Goal: Task Accomplishment & Management: Complete application form

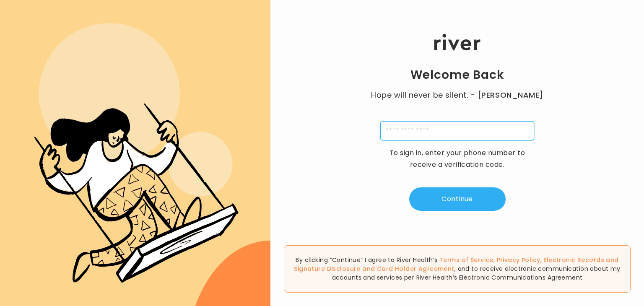
click at [403, 131] on input "tel" at bounding box center [457, 130] width 154 height 19
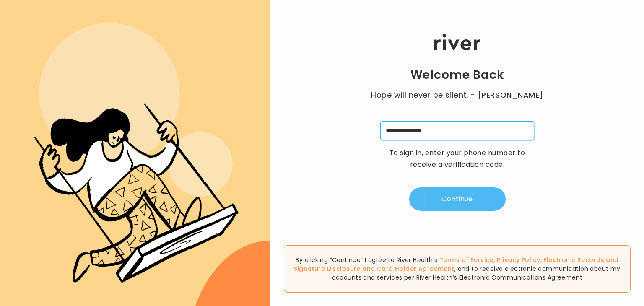
type input "**********"
click at [455, 203] on button "Continue" at bounding box center [457, 198] width 96 height 23
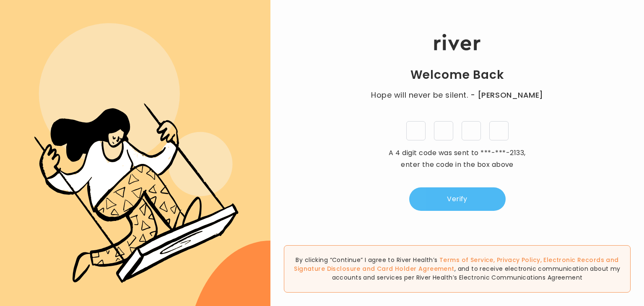
type input "*"
click at [459, 196] on button "Verify" at bounding box center [457, 198] width 96 height 23
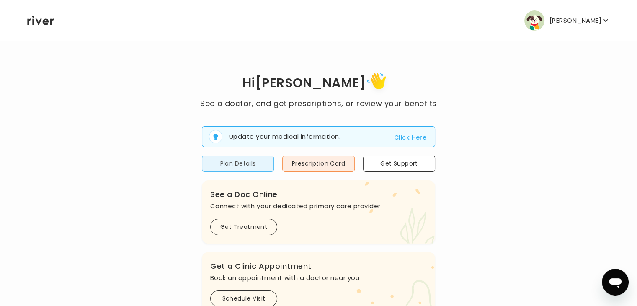
click at [238, 162] on button "Plan Details" at bounding box center [238, 163] width 72 height 16
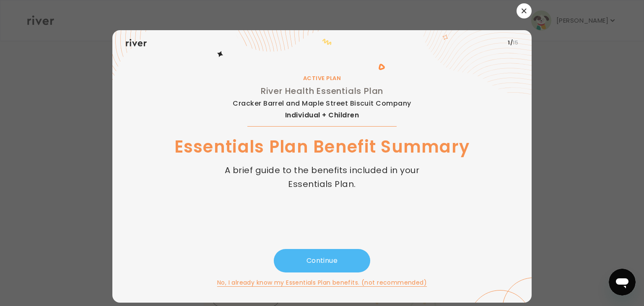
click at [322, 261] on button "Continue" at bounding box center [322, 260] width 96 height 23
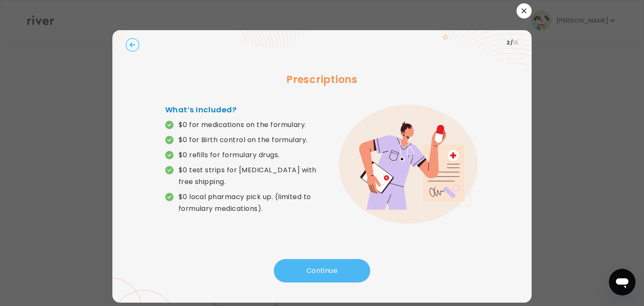
click at [315, 270] on button "Continue" at bounding box center [322, 270] width 96 height 23
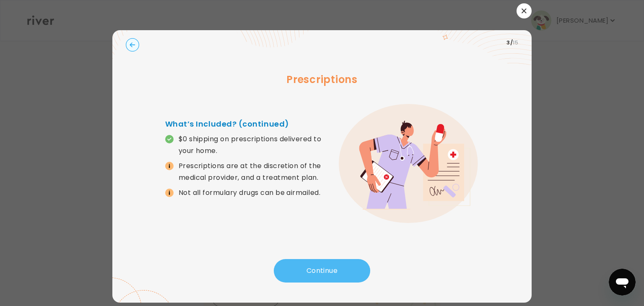
drag, startPoint x: 315, startPoint y: 270, endPoint x: 291, endPoint y: 267, distance: 24.5
click at [291, 267] on button "Continue" at bounding box center [322, 270] width 96 height 23
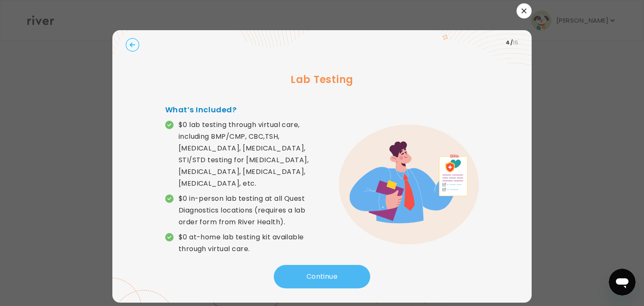
drag, startPoint x: 323, startPoint y: 270, endPoint x: 306, endPoint y: 270, distance: 16.8
click at [306, 270] on button "Continue" at bounding box center [322, 276] width 96 height 23
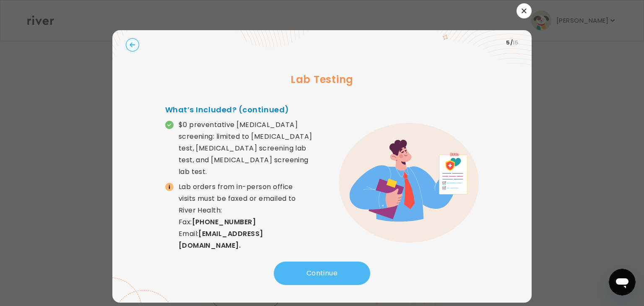
drag, startPoint x: 306, startPoint y: 270, endPoint x: 291, endPoint y: 269, distance: 14.8
click at [291, 269] on button "Continue" at bounding box center [322, 272] width 96 height 23
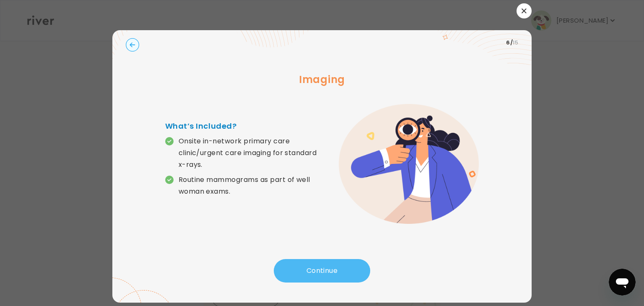
click at [291, 269] on button "Continue" at bounding box center [322, 270] width 96 height 23
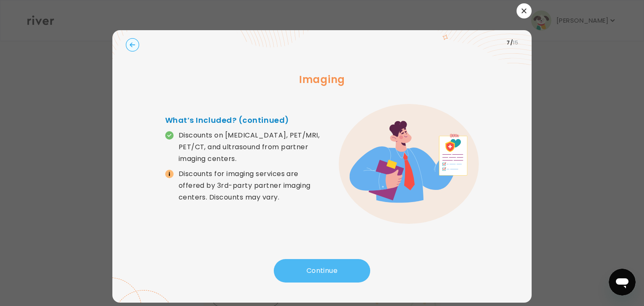
click at [291, 269] on button "Continue" at bounding box center [322, 270] width 96 height 23
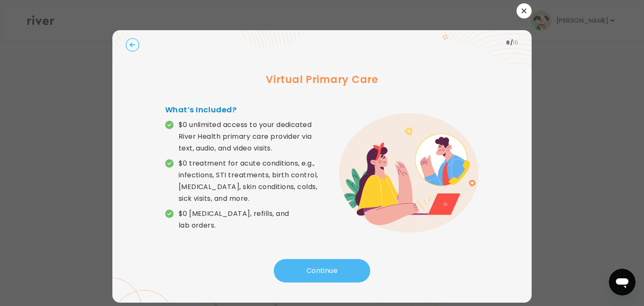
click at [291, 269] on button "Continue" at bounding box center [322, 270] width 96 height 23
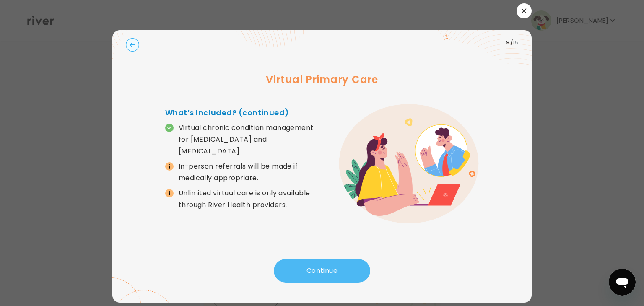
click at [291, 269] on button "Continue" at bounding box center [322, 270] width 96 height 23
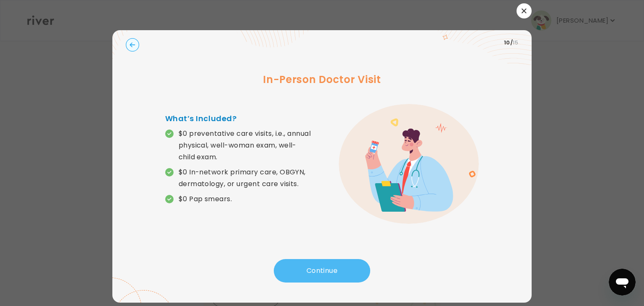
click at [291, 269] on button "Continue" at bounding box center [322, 270] width 96 height 23
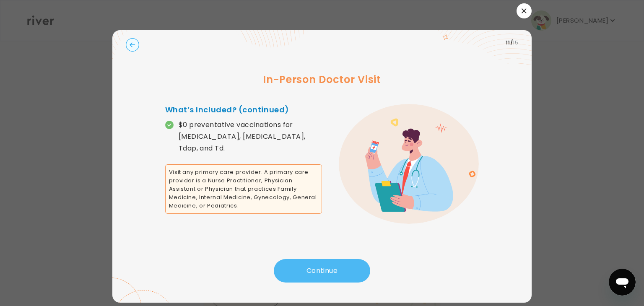
click at [291, 269] on button "Continue" at bounding box center [322, 270] width 96 height 23
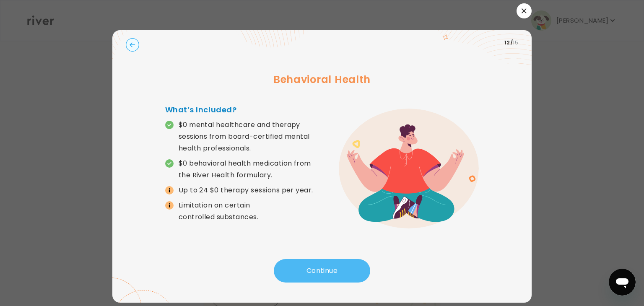
click at [291, 269] on button "Continue" at bounding box center [322, 270] width 96 height 23
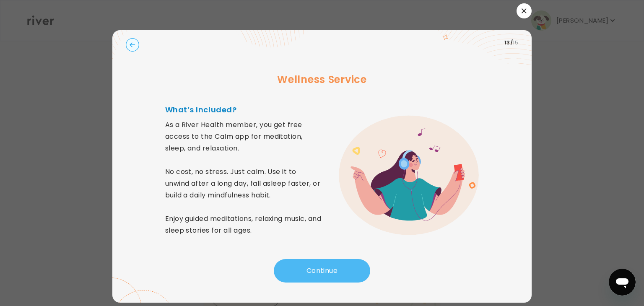
click at [291, 269] on button "Continue" at bounding box center [322, 270] width 96 height 23
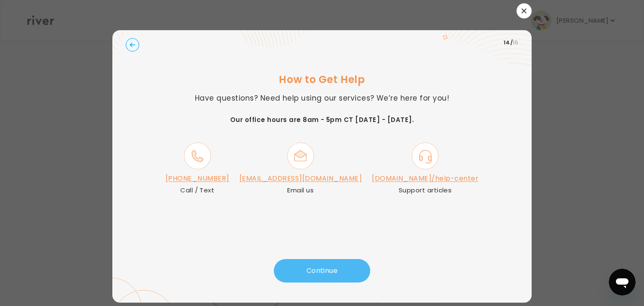
click at [302, 269] on button "Continue" at bounding box center [322, 270] width 96 height 23
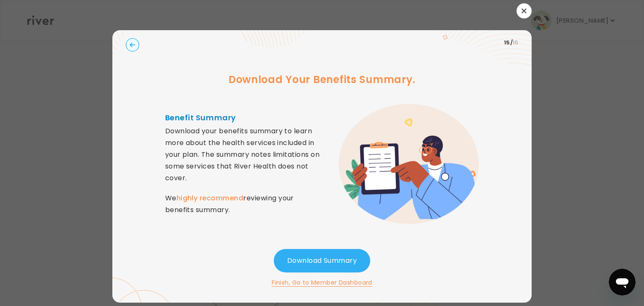
drag, startPoint x: 310, startPoint y: 284, endPoint x: 289, endPoint y: 279, distance: 21.0
click at [289, 279] on button "Finish, Go to Member Dashboard" at bounding box center [322, 282] width 101 height 10
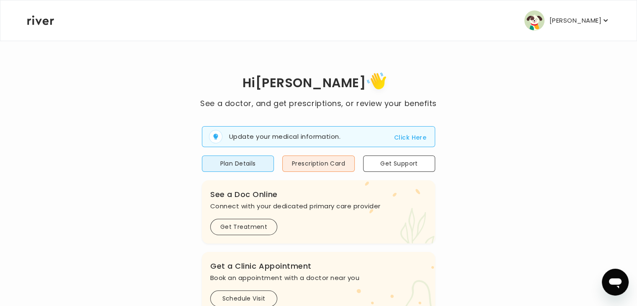
click at [590, 15] on p "[PERSON_NAME]" at bounding box center [576, 21] width 52 height 12
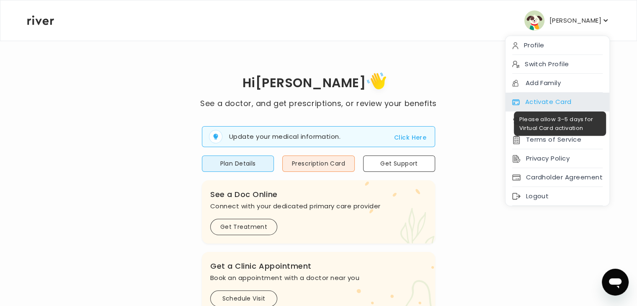
click at [548, 97] on div "Activate Card" at bounding box center [558, 102] width 104 height 19
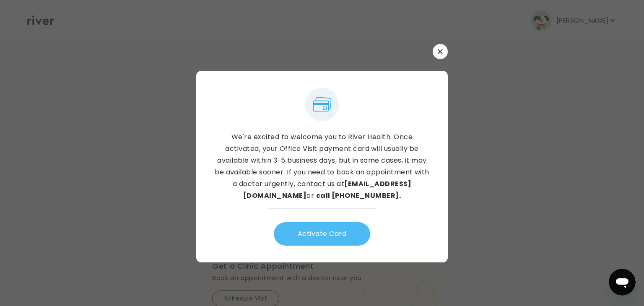
click at [315, 233] on button "Activate Card" at bounding box center [322, 233] width 96 height 23
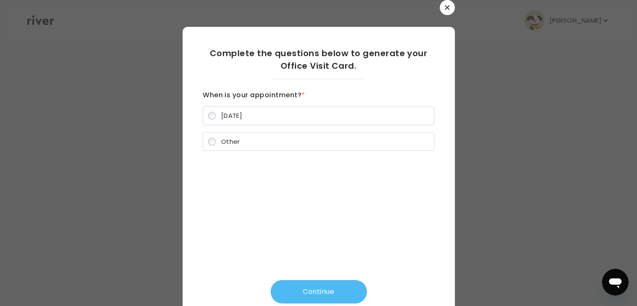
click at [316, 290] on button "Continue" at bounding box center [319, 291] width 96 height 23
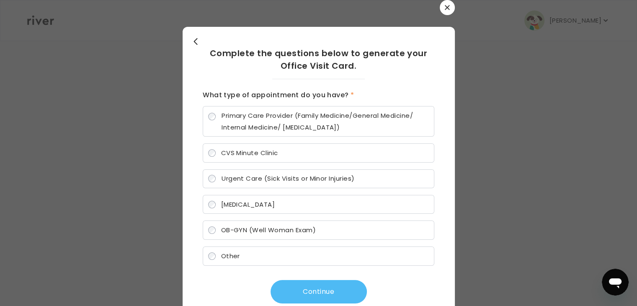
click at [295, 280] on button "Continue" at bounding box center [319, 291] width 96 height 23
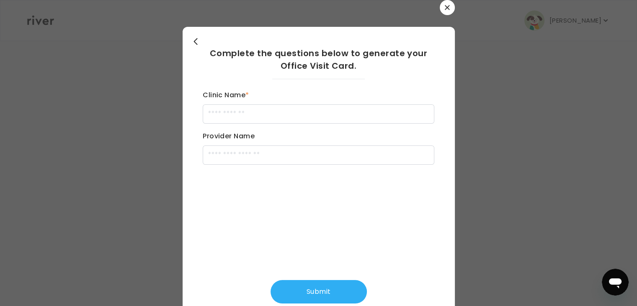
click at [192, 39] on icon "button" at bounding box center [196, 42] width 8 height 8
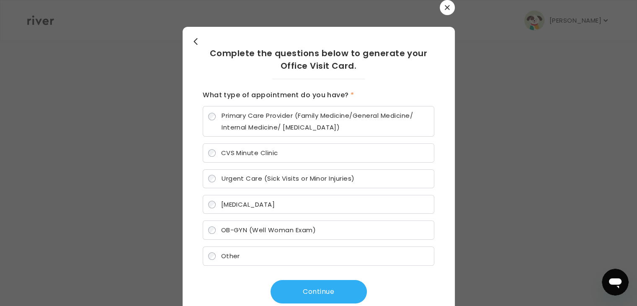
click at [192, 39] on icon "button" at bounding box center [196, 42] width 8 height 8
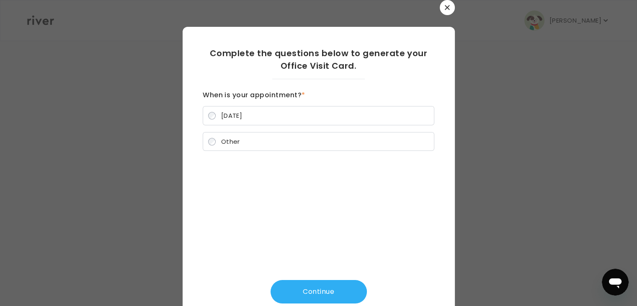
click at [191, 39] on div "Complete the questions below to generate your Office Visit Card. When is your a…" at bounding box center [319, 173] width 272 height 293
click at [306, 292] on button "Continue" at bounding box center [319, 291] width 96 height 23
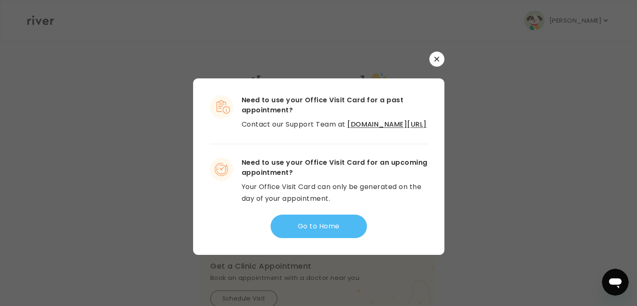
click at [310, 234] on button "Go to Home" at bounding box center [319, 226] width 96 height 23
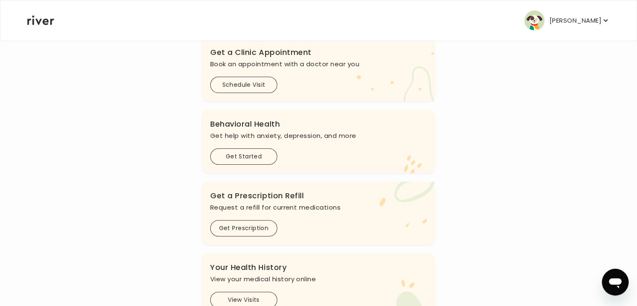
scroll to position [226, 0]
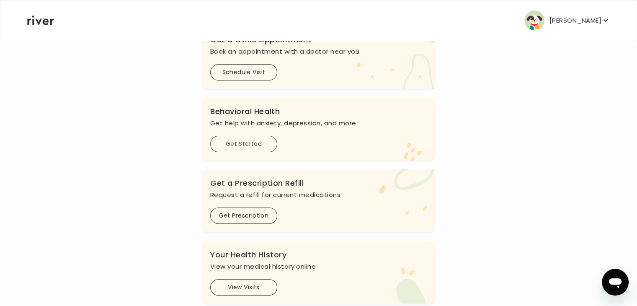
click at [242, 145] on button "Get Started" at bounding box center [243, 144] width 67 height 16
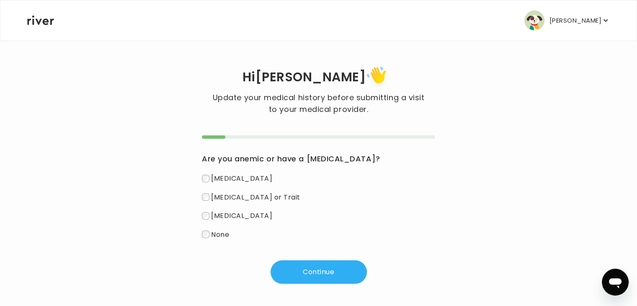
click at [589, 25] on p "[PERSON_NAME]" at bounding box center [576, 21] width 52 height 12
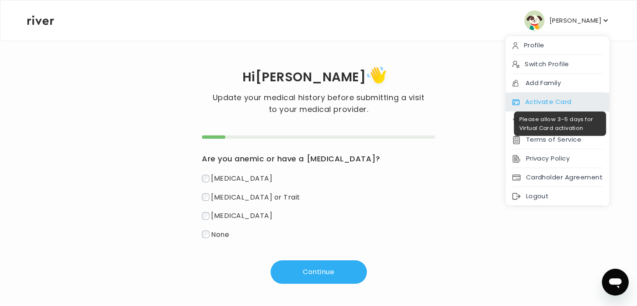
scroll to position [2, 0]
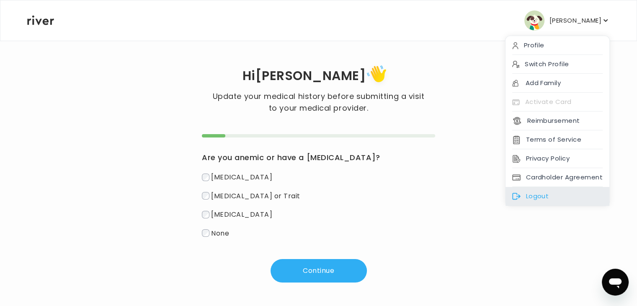
click at [543, 194] on div "Logout" at bounding box center [558, 196] width 104 height 19
